Goal: Use online tool/utility: Utilize a website feature to perform a specific function

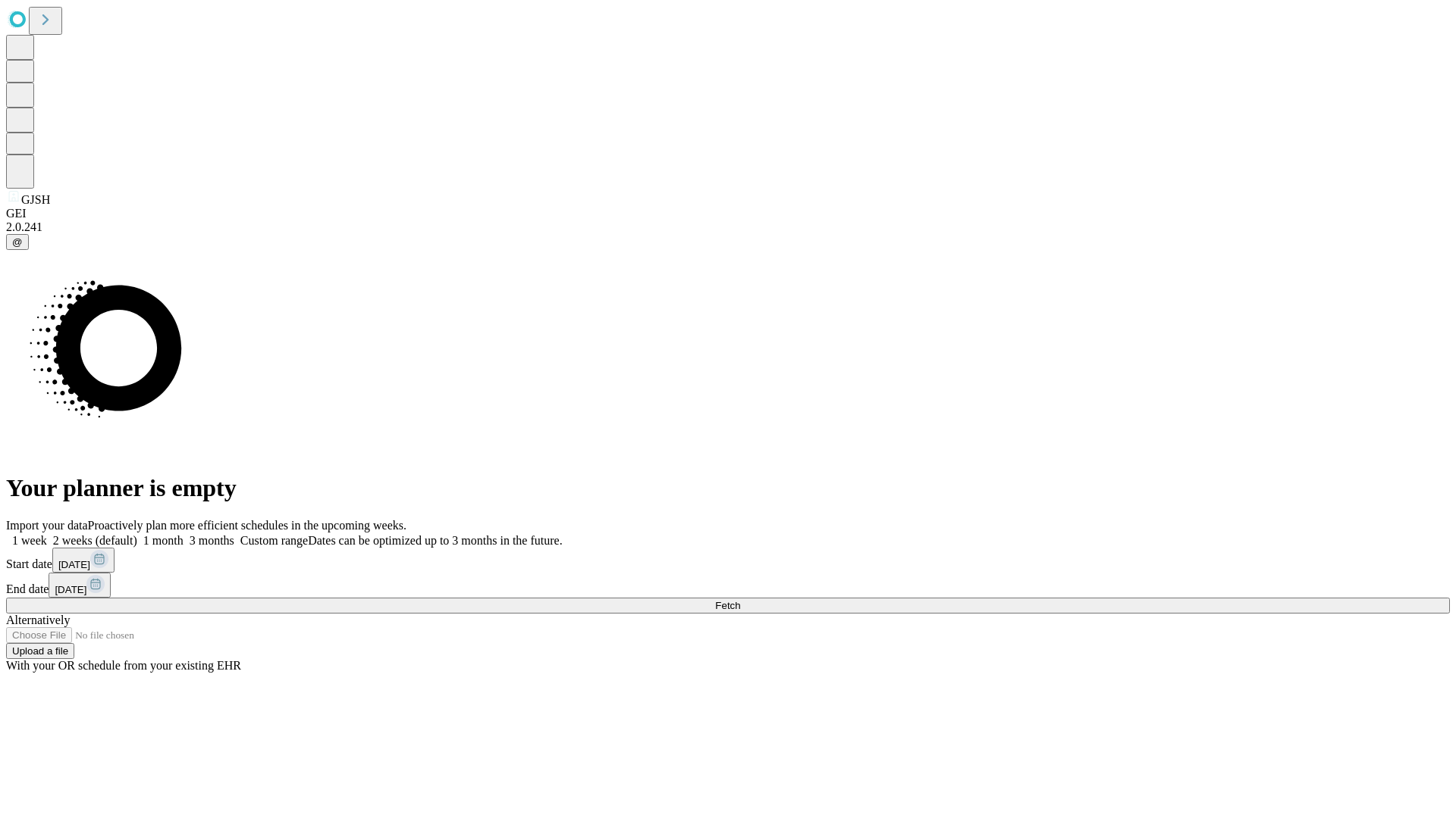
click at [47, 534] on label "1 week" at bounding box center [26, 540] width 41 height 13
click at [740, 601] on span "Fetch" at bounding box center [727, 606] width 25 height 12
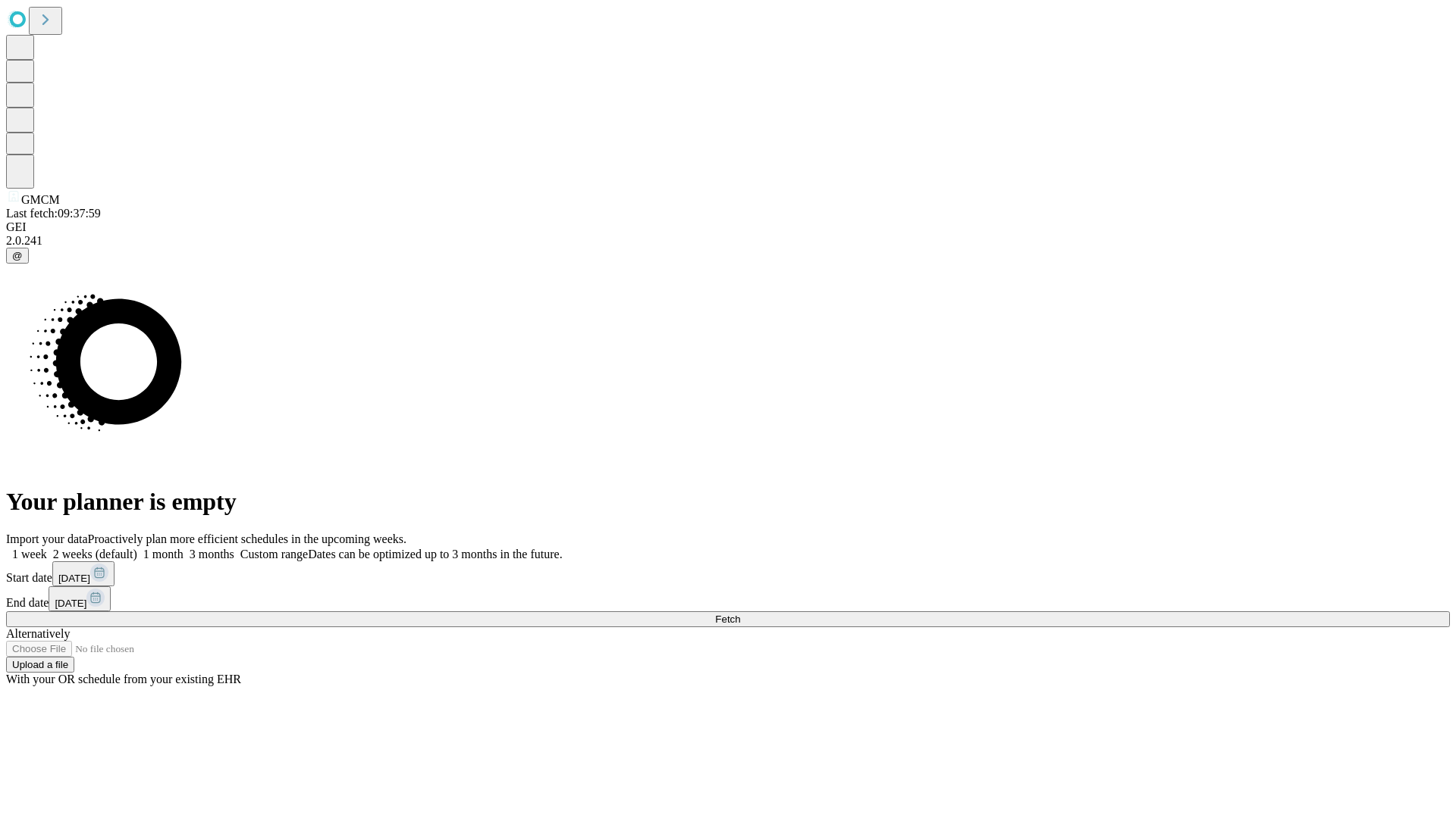
click at [47, 548] on label "1 week" at bounding box center [26, 554] width 41 height 13
click at [740, 614] on span "Fetch" at bounding box center [727, 620] width 25 height 12
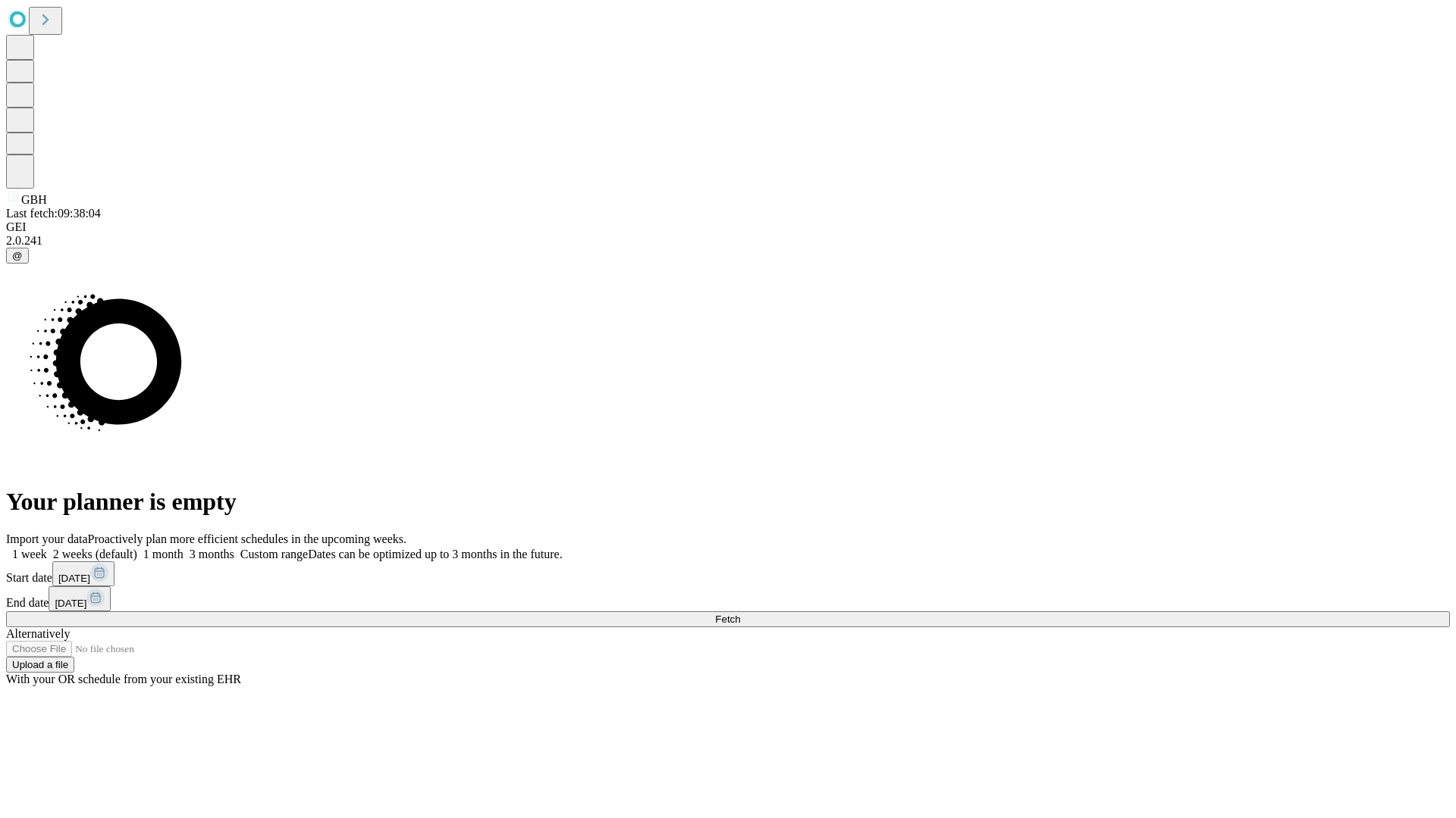
click at [47, 548] on label "1 week" at bounding box center [26, 554] width 41 height 13
click at [740, 614] on span "Fetch" at bounding box center [727, 620] width 25 height 12
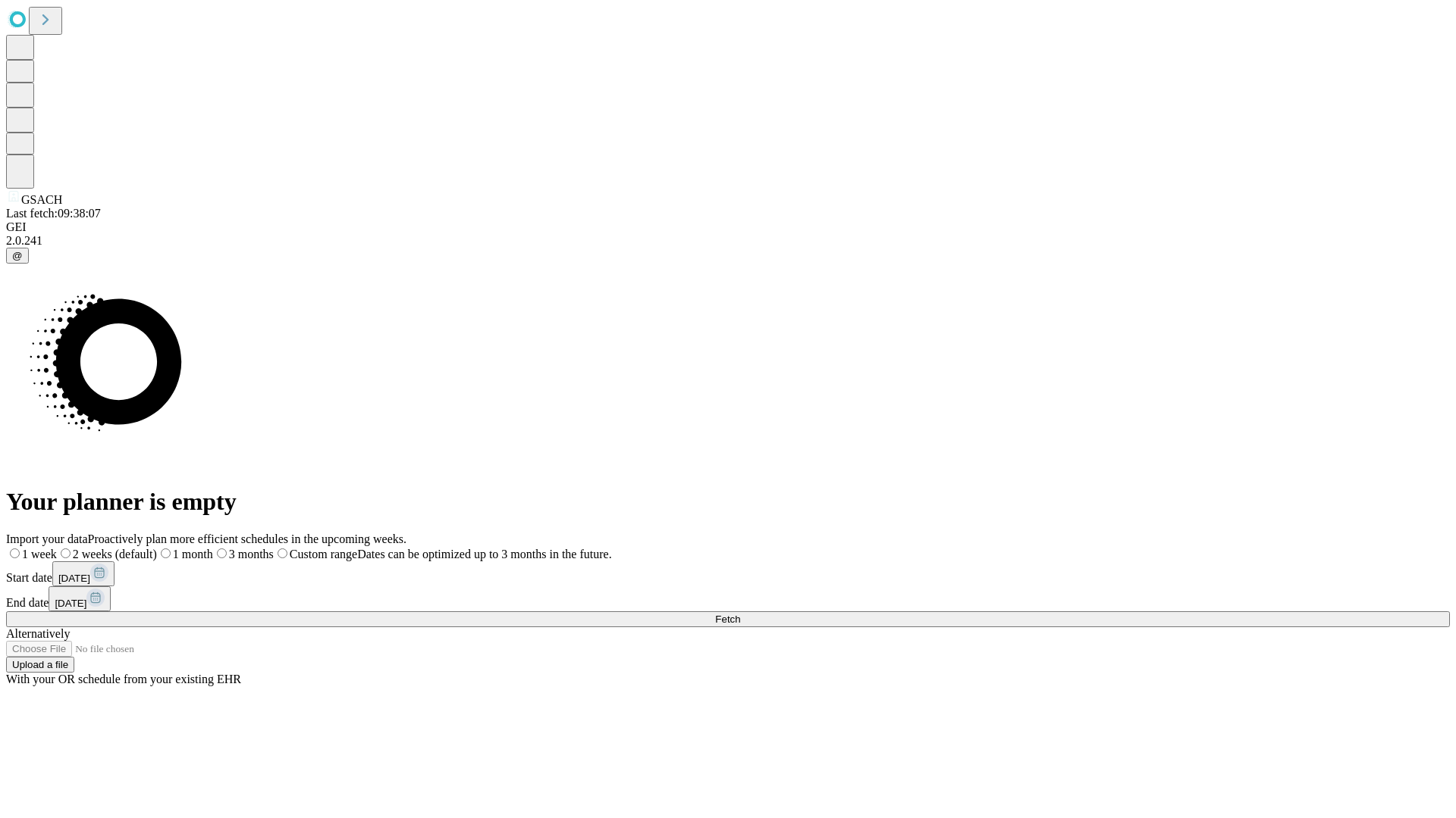
click at [57, 548] on label "1 week" at bounding box center [31, 554] width 51 height 13
click at [740, 614] on span "Fetch" at bounding box center [727, 620] width 25 height 12
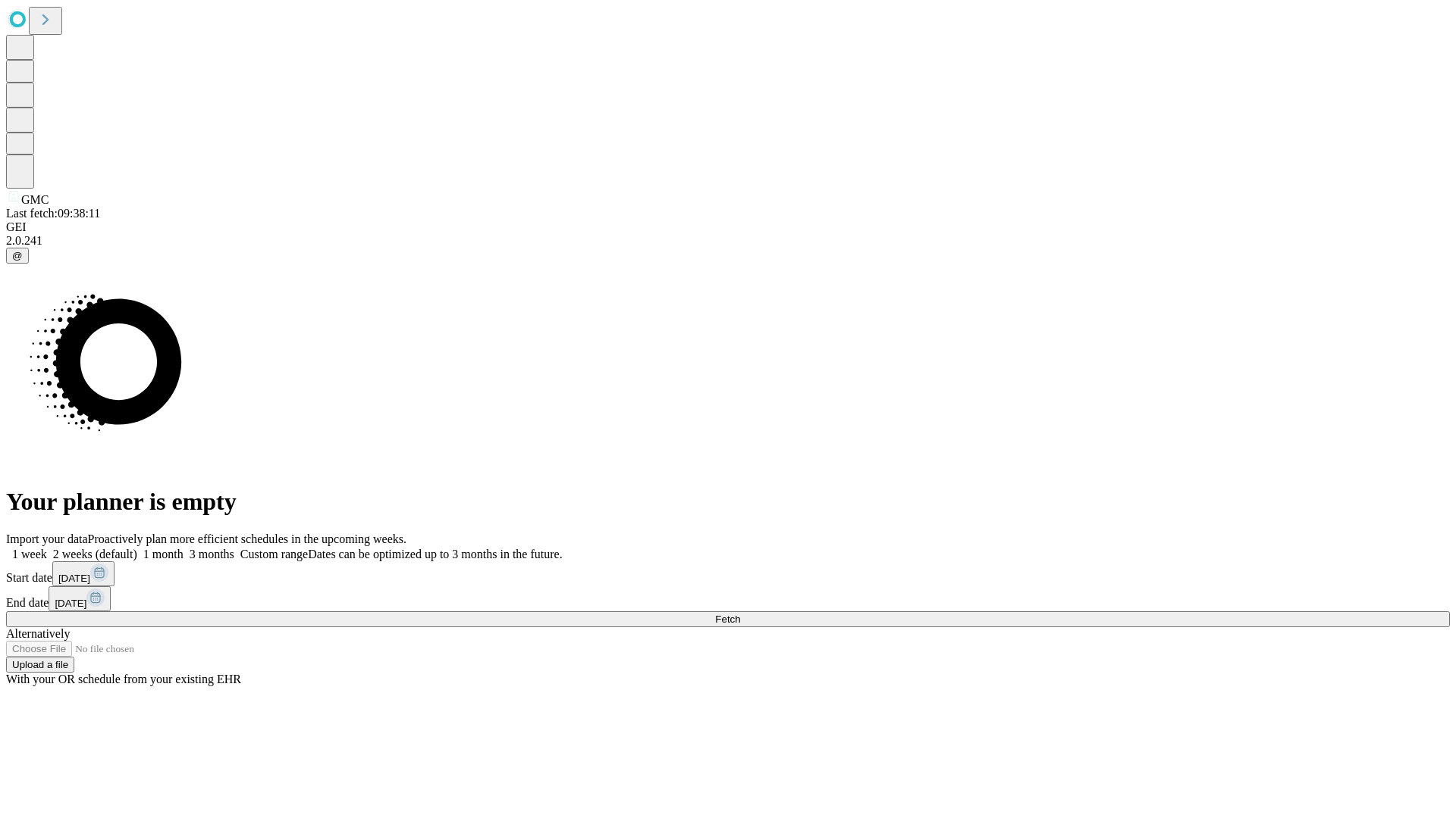
click at [47, 548] on label "1 week" at bounding box center [26, 554] width 41 height 13
click at [740, 614] on span "Fetch" at bounding box center [727, 620] width 25 height 12
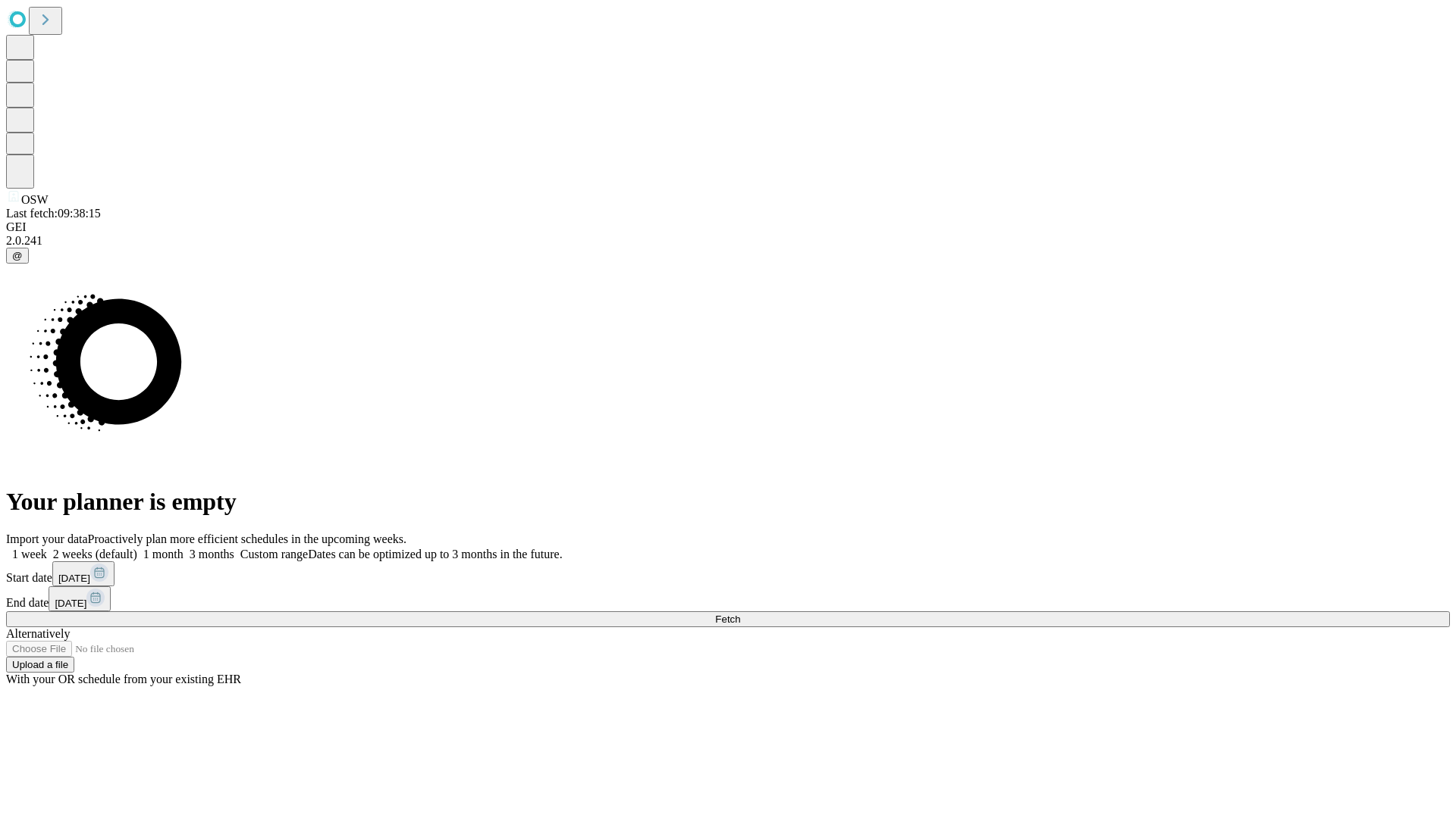
click at [47, 548] on label "1 week" at bounding box center [26, 554] width 41 height 13
click at [740, 614] on span "Fetch" at bounding box center [727, 620] width 25 height 12
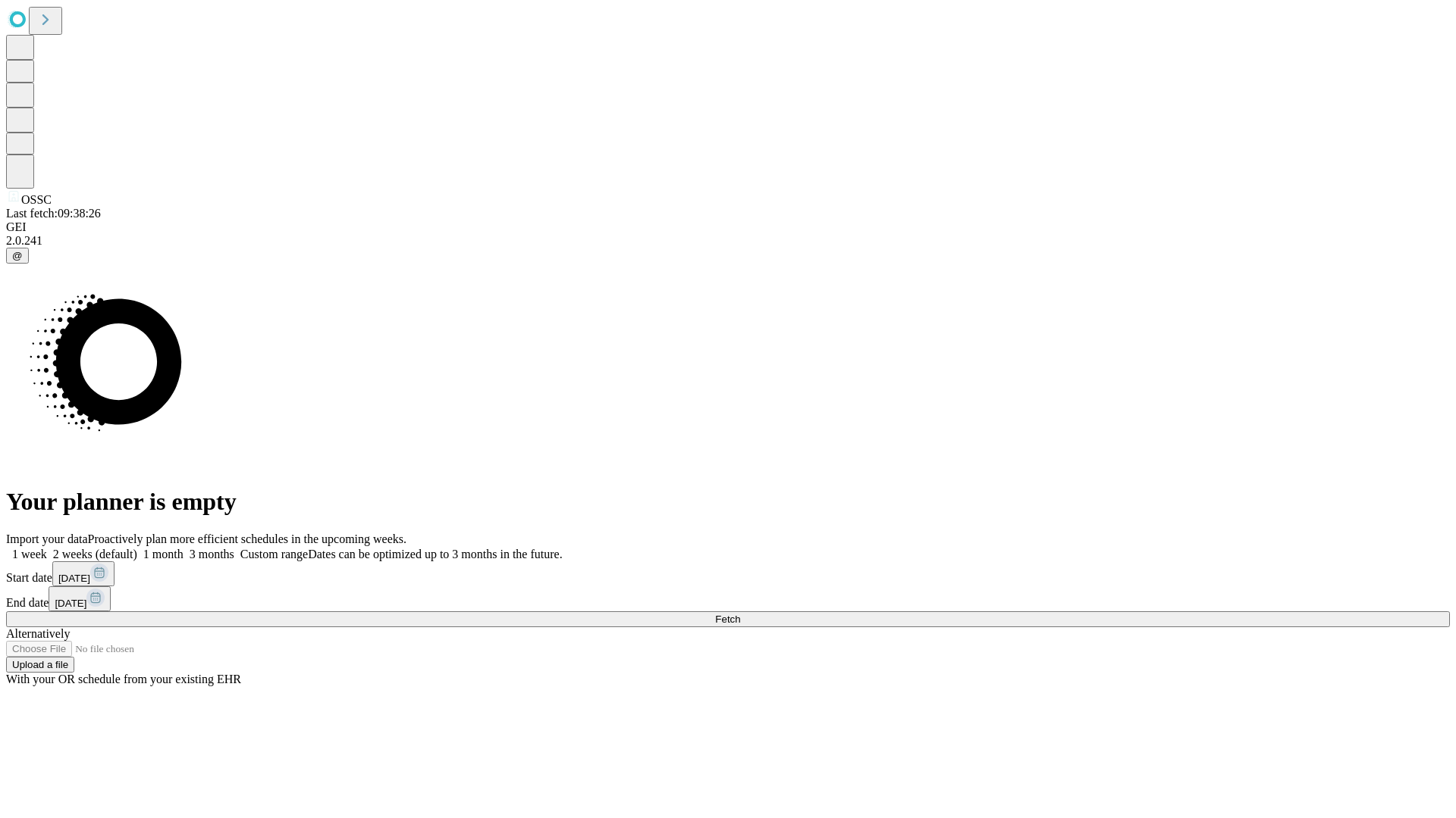
click at [47, 548] on label "1 week" at bounding box center [26, 554] width 41 height 13
click at [740, 614] on span "Fetch" at bounding box center [727, 620] width 25 height 12
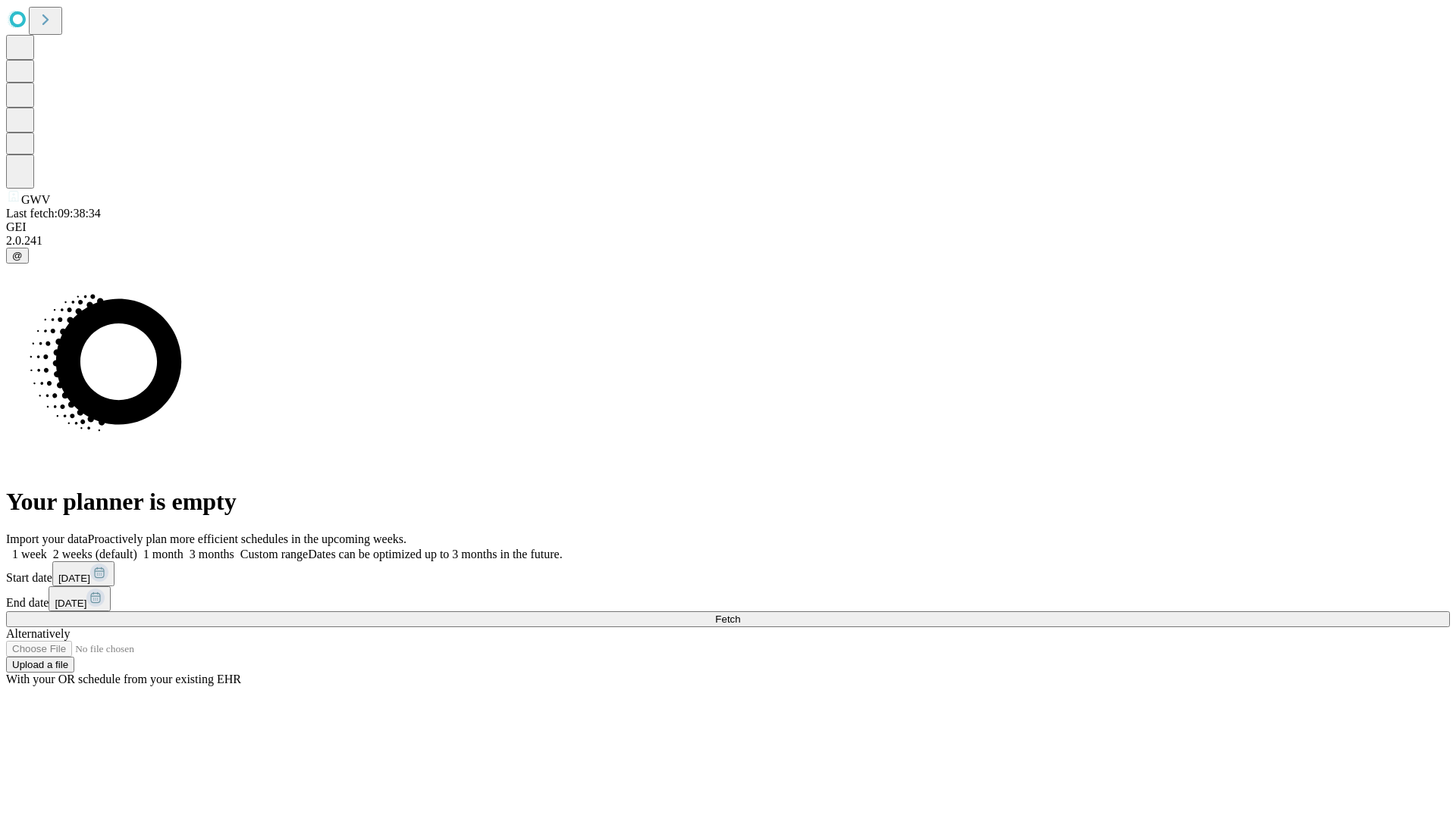
click at [47, 548] on label "1 week" at bounding box center [26, 554] width 41 height 13
click at [740, 614] on span "Fetch" at bounding box center [727, 620] width 25 height 12
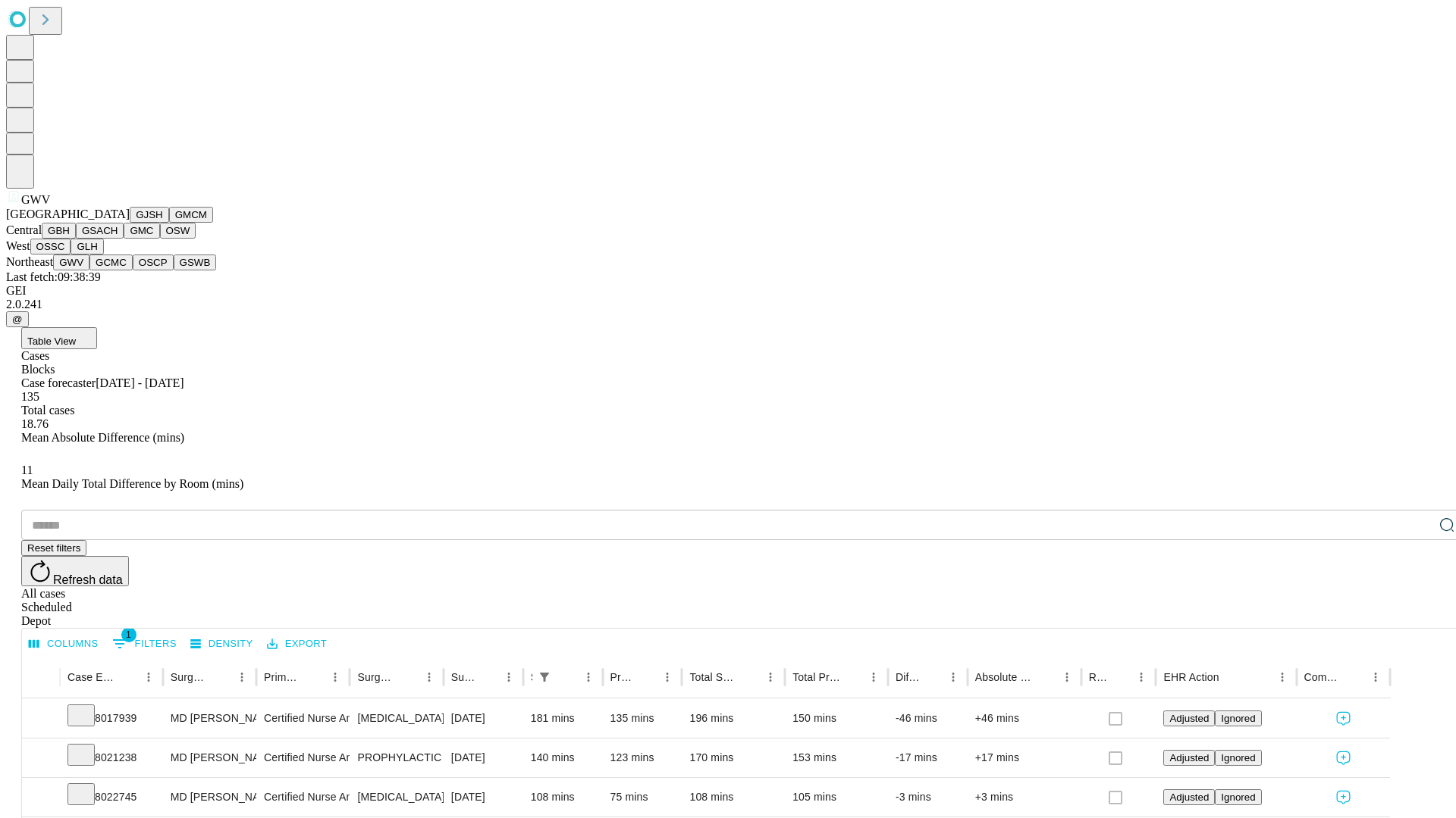
click at [117, 270] on button "GCMC" at bounding box center [111, 262] width 44 height 16
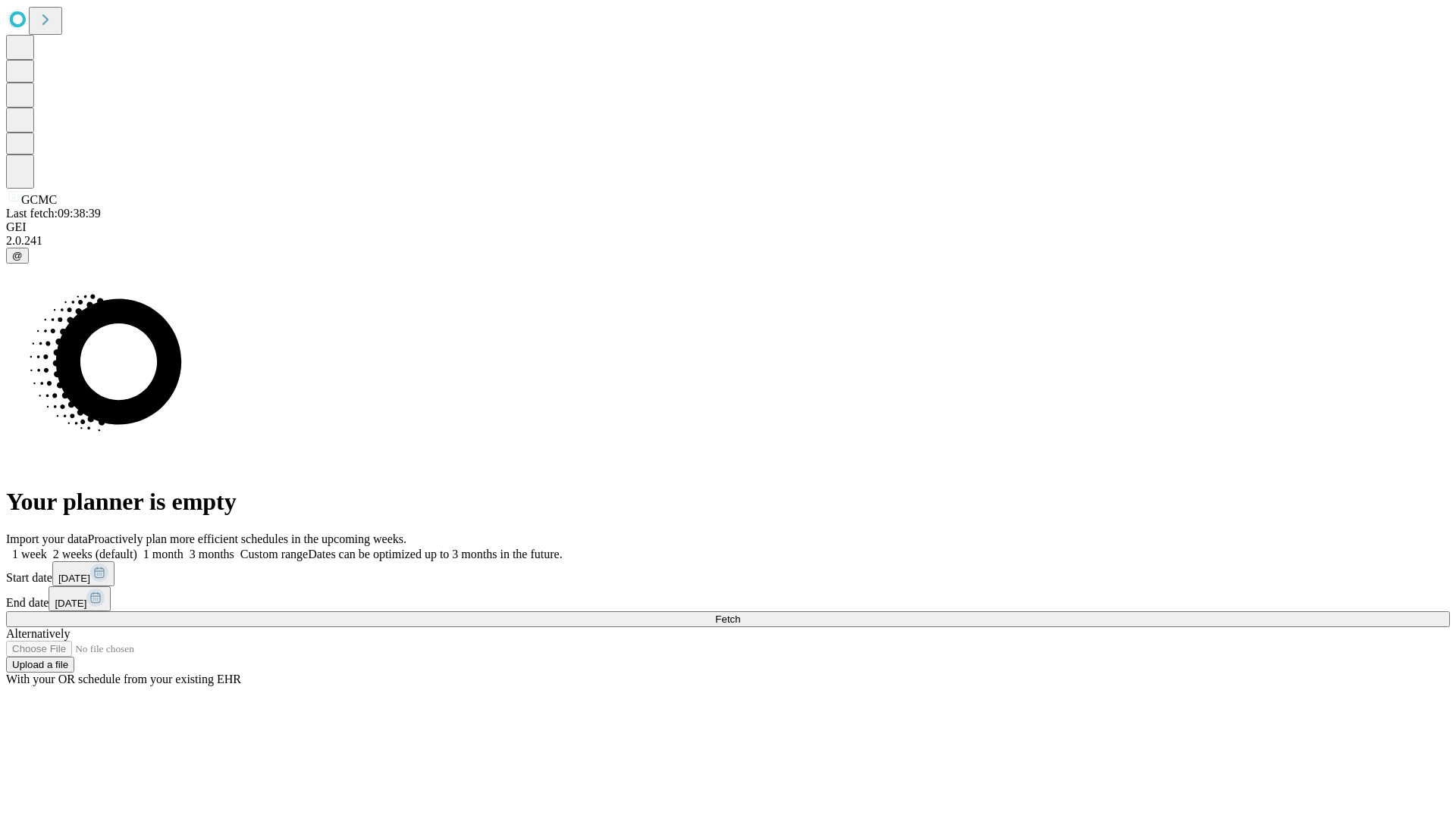
click at [47, 548] on label "1 week" at bounding box center [26, 554] width 41 height 13
click at [740, 614] on span "Fetch" at bounding box center [727, 620] width 25 height 12
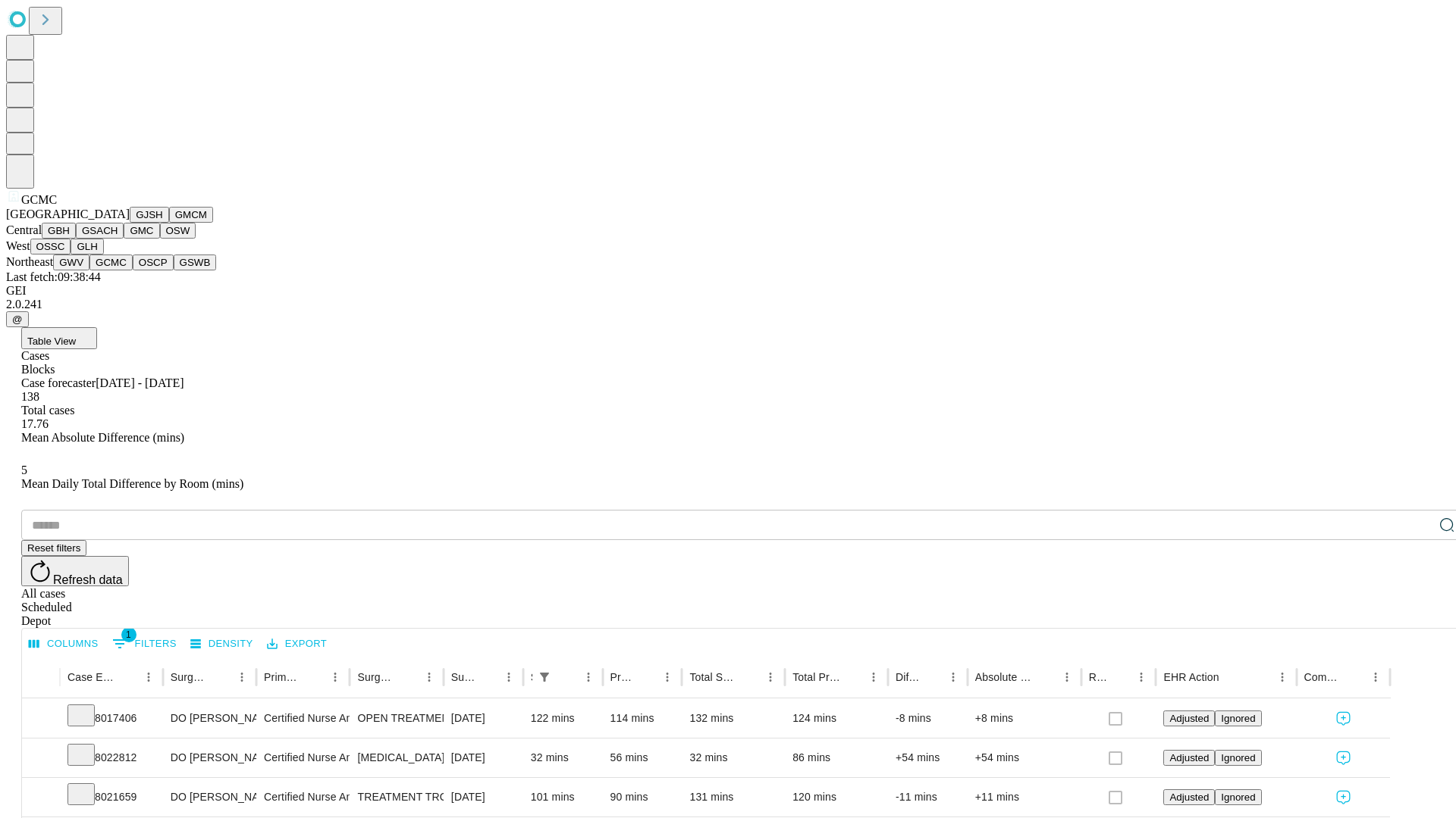
click at [133, 270] on button "OSCP" at bounding box center [153, 262] width 41 height 16
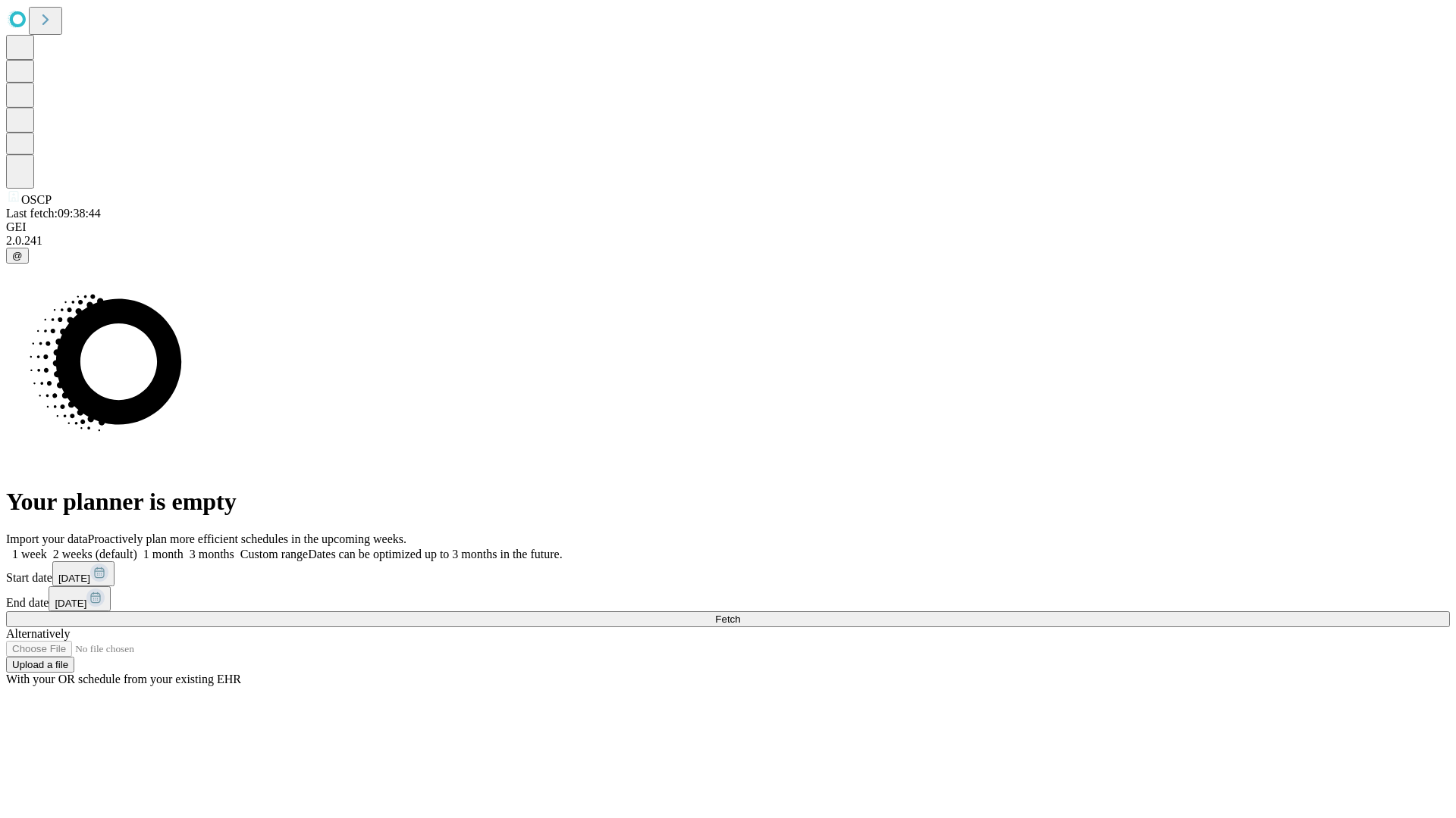
click at [47, 548] on label "1 week" at bounding box center [26, 554] width 41 height 13
click at [740, 614] on span "Fetch" at bounding box center [727, 620] width 25 height 12
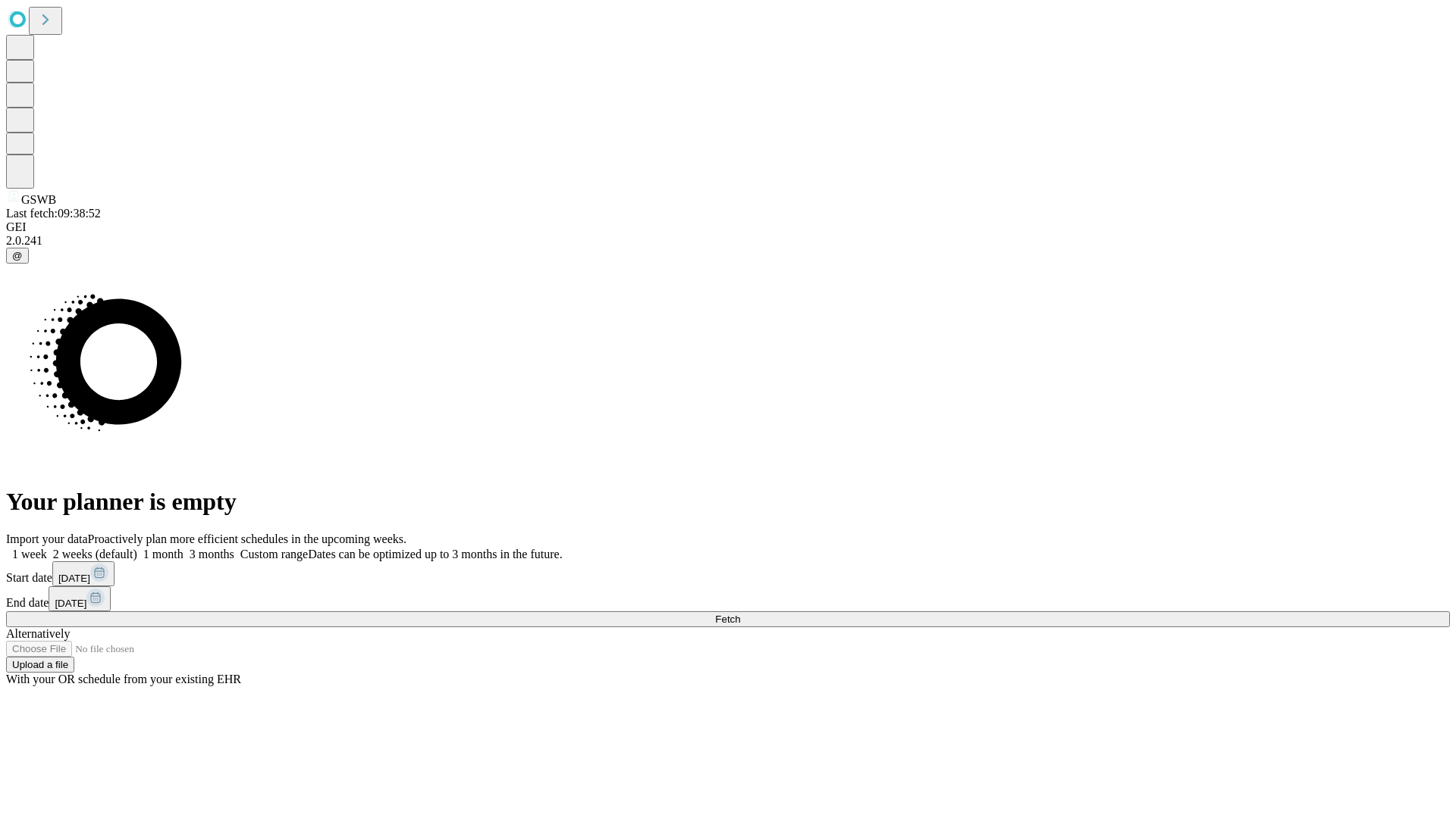
click at [47, 548] on label "1 week" at bounding box center [26, 554] width 41 height 13
click at [740, 614] on span "Fetch" at bounding box center [727, 620] width 25 height 12
